Goal: Find specific page/section: Find specific page/section

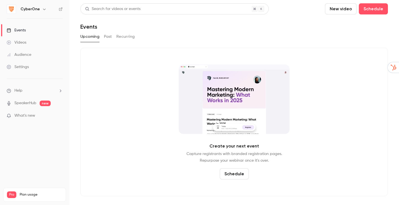
click at [42, 7] on icon "button" at bounding box center [44, 9] width 4 height 4
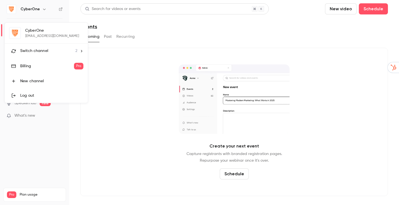
click at [78, 50] on li "Switch channel 2" at bounding box center [46, 51] width 83 height 15
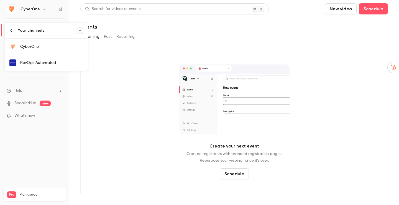
click at [64, 59] on link "RevOps Automated" at bounding box center [46, 63] width 83 height 16
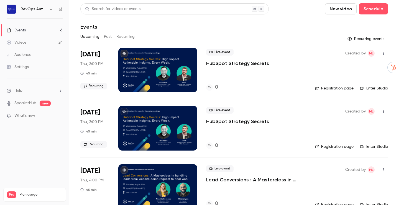
click at [248, 63] on p "HubSpot Strategy Secrets" at bounding box center [237, 63] width 63 height 7
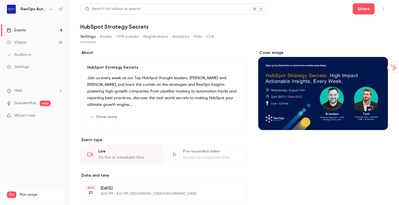
click at [381, 9] on icon "button" at bounding box center [383, 9] width 4 height 4
